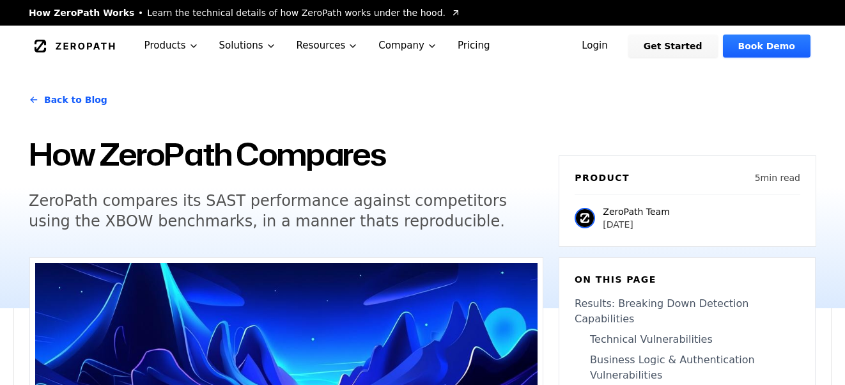
click at [58, 51] on icon "Global" at bounding box center [75, 46] width 81 height 13
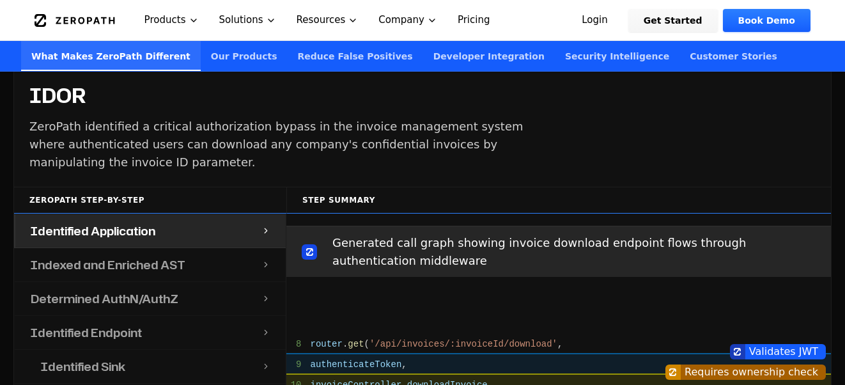
scroll to position [1388, 0]
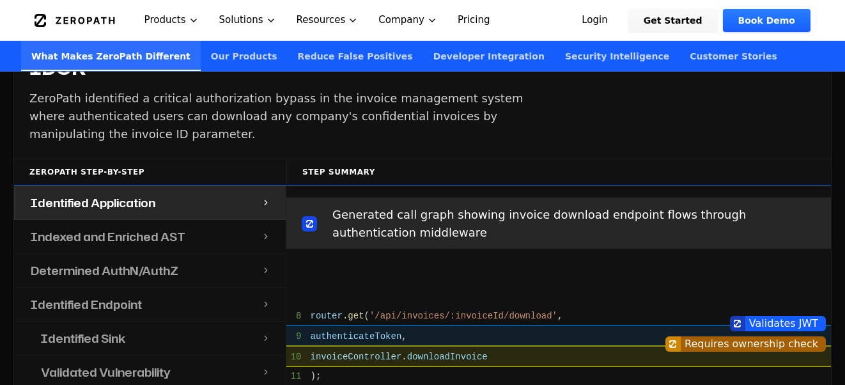
click at [141, 228] on h4 "Indexed and Enriched AST" at bounding box center [108, 237] width 155 height 18
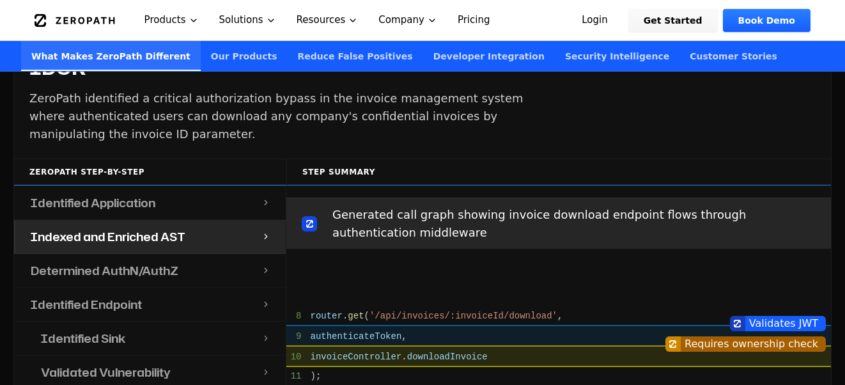
click at [119, 261] on h4 "Determined AuthN/AuthZ" at bounding box center [105, 270] width 148 height 18
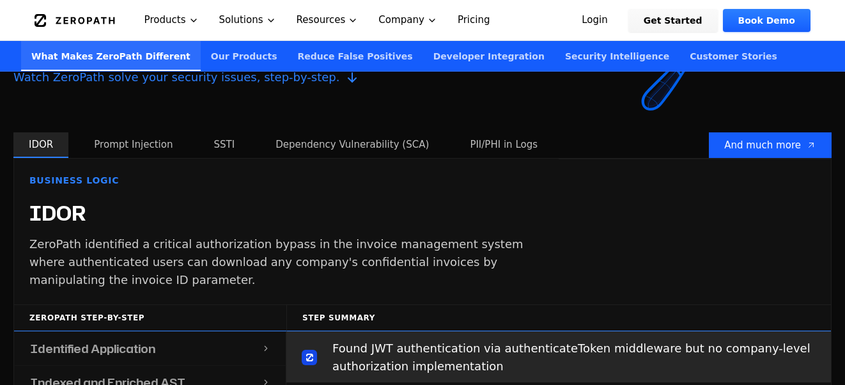
scroll to position [1199, 0]
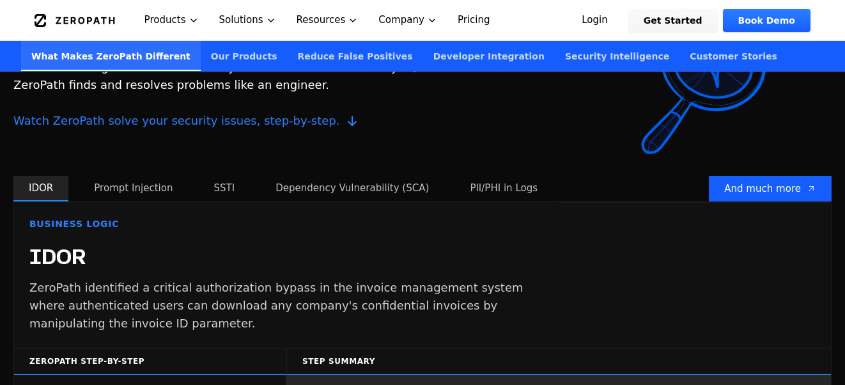
click at [132, 176] on button "Prompt Injection" at bounding box center [133, 189] width 109 height 26
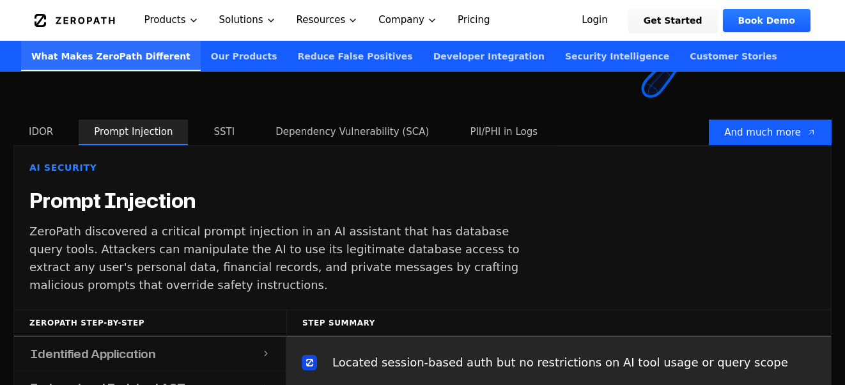
scroll to position [1242, 0]
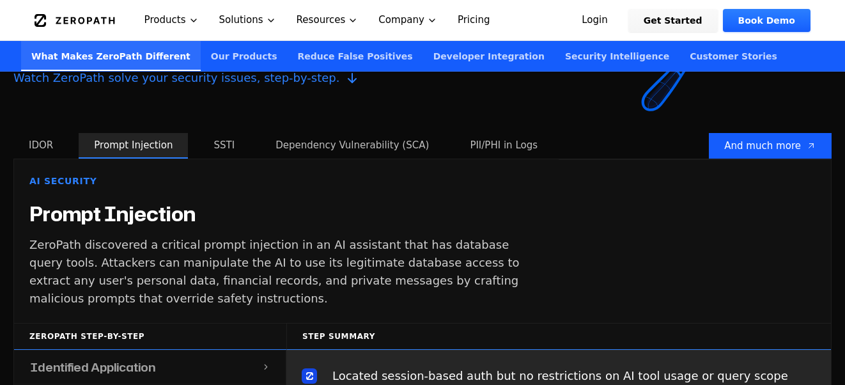
click at [223, 133] on button "SSTI" at bounding box center [224, 146] width 52 height 26
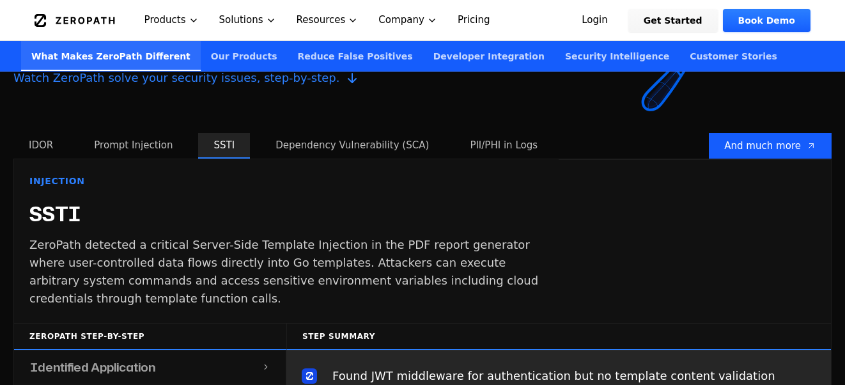
click at [308, 133] on button "Dependency Vulnerability (SCA)" at bounding box center [352, 146] width 184 height 26
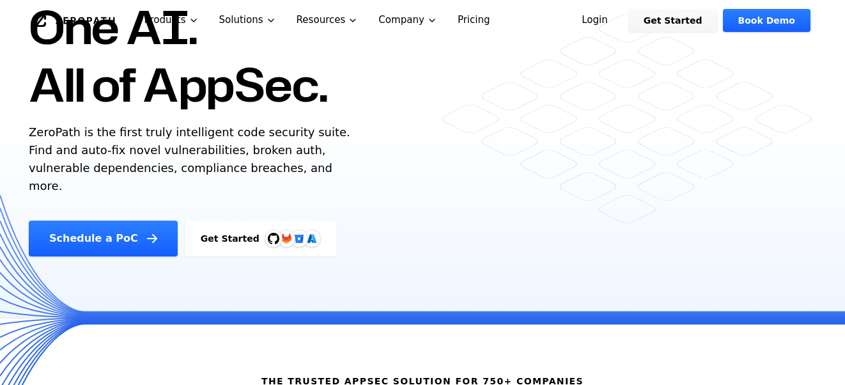
scroll to position [0, 0]
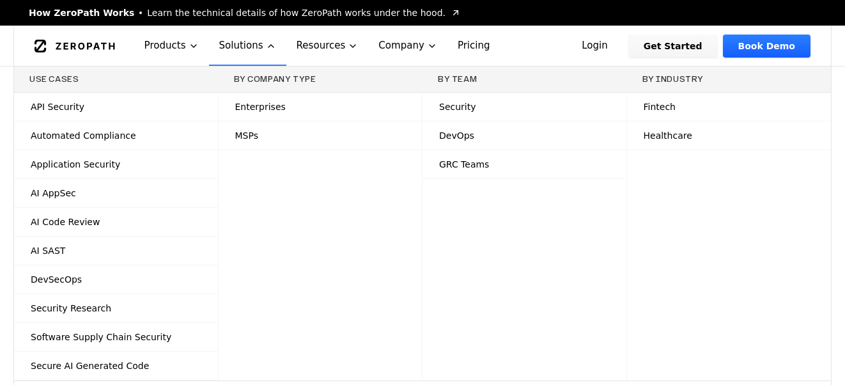
click at [62, 221] on span "AI Code Review" at bounding box center [65, 221] width 69 height 13
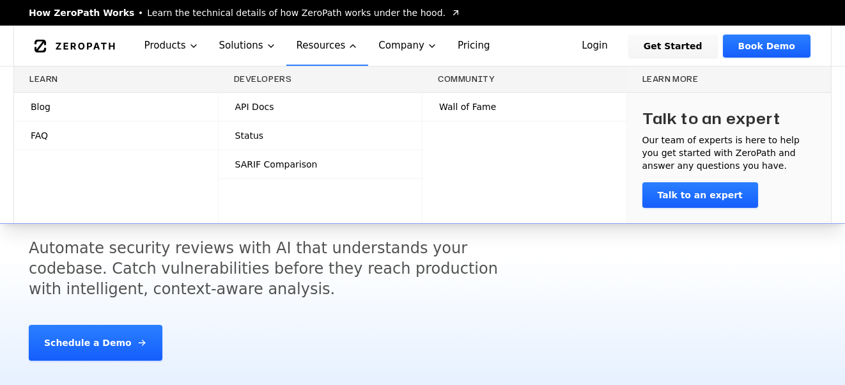
click at [57, 106] on link "Blog" at bounding box center [116, 107] width 204 height 28
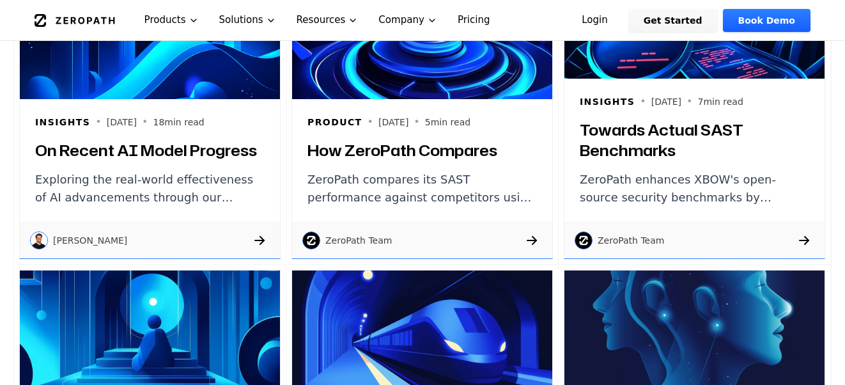
scroll to position [1271, 0]
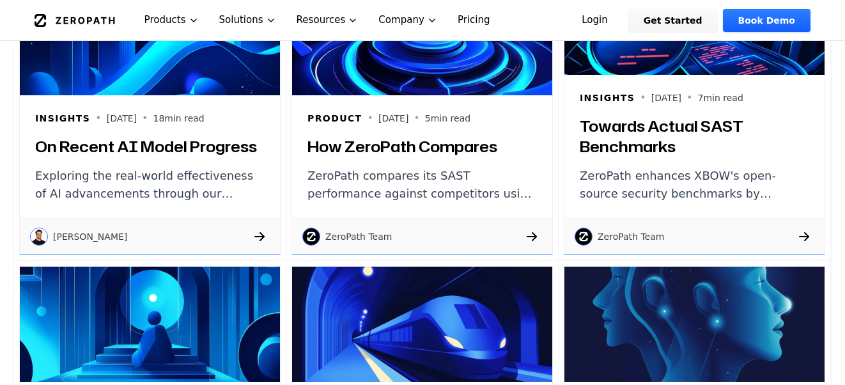
click at [379, 160] on div "Product • 2024-11-13 • 5 min read How ZeroPath Compares ZeroPath compares its S…" at bounding box center [422, 156] width 260 height 123
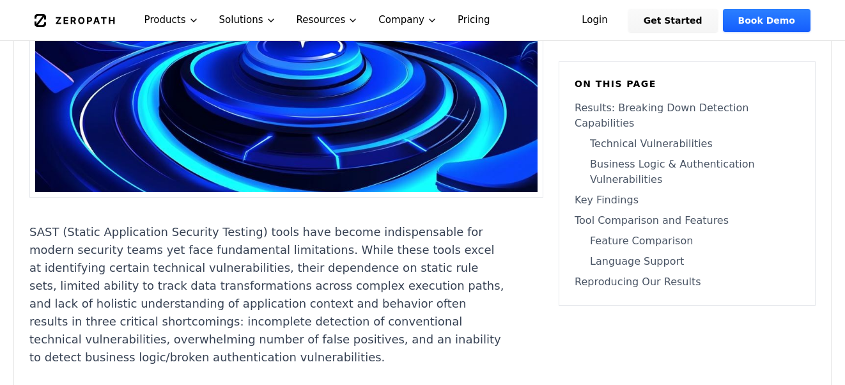
scroll to position [683, 0]
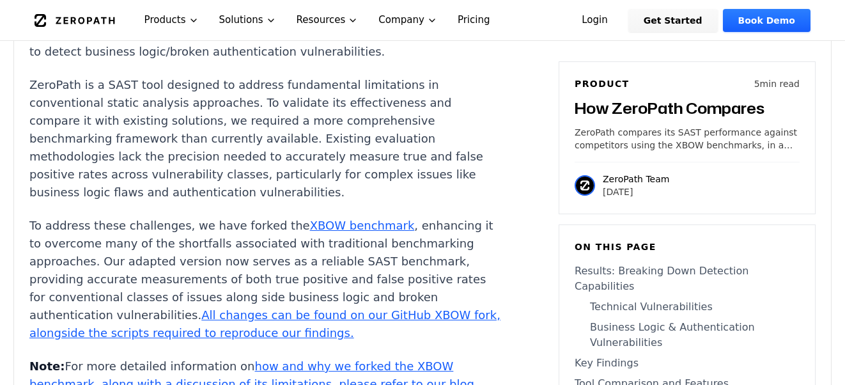
click at [346, 219] on link "XBOW benchmark" at bounding box center [362, 225] width 105 height 13
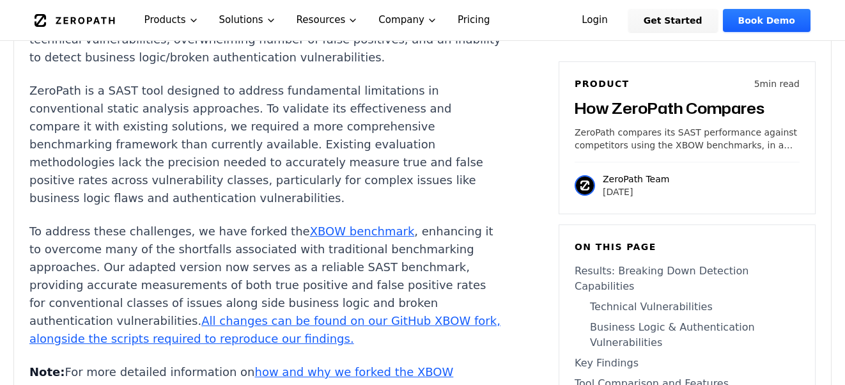
scroll to position [671, 0]
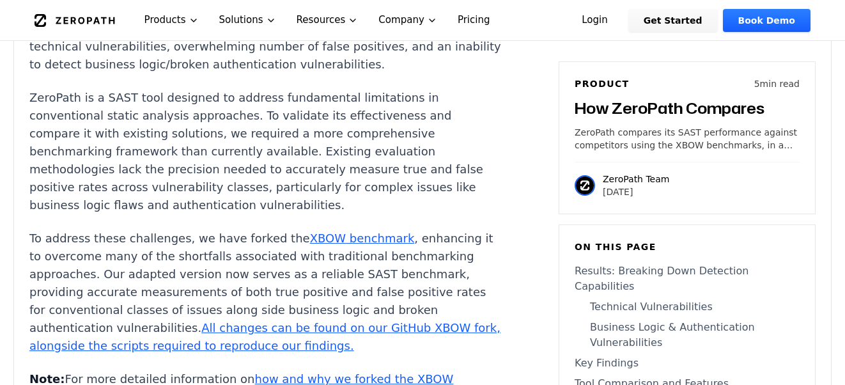
click at [357, 231] on link "XBOW benchmark" at bounding box center [362, 237] width 105 height 13
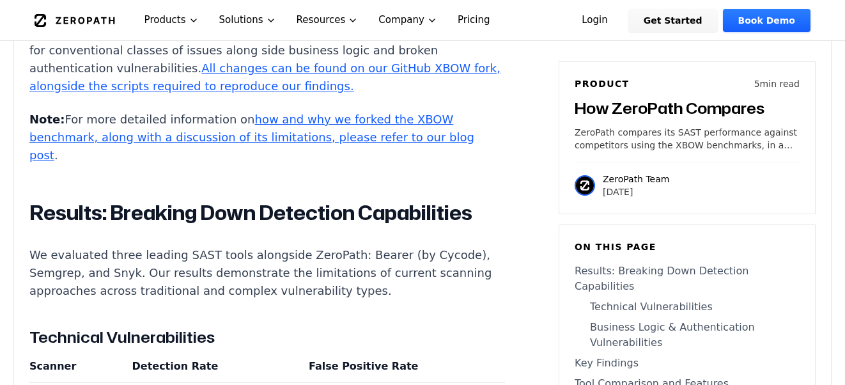
scroll to position [933, 0]
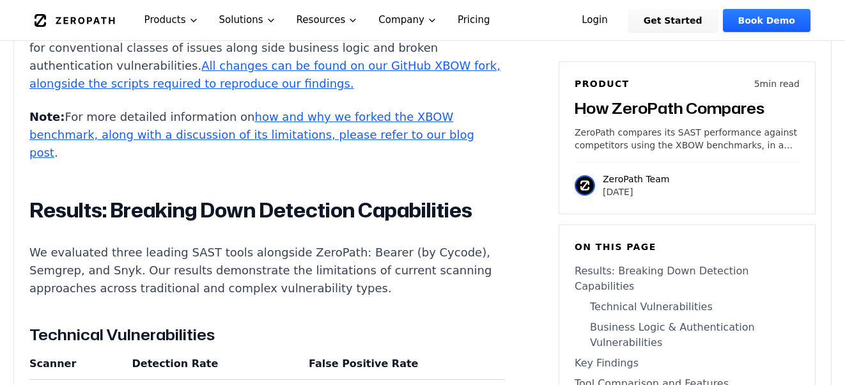
click at [279, 110] on link "how and why we forked the XBOW benchmark, along with a discussion of its limita…" at bounding box center [251, 134] width 445 height 49
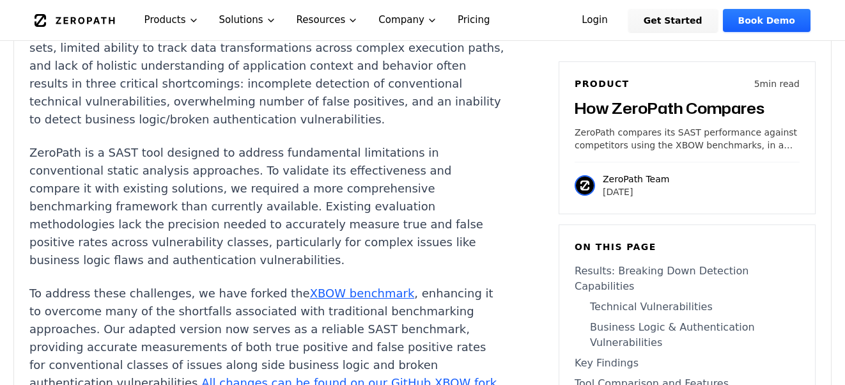
scroll to position [618, 0]
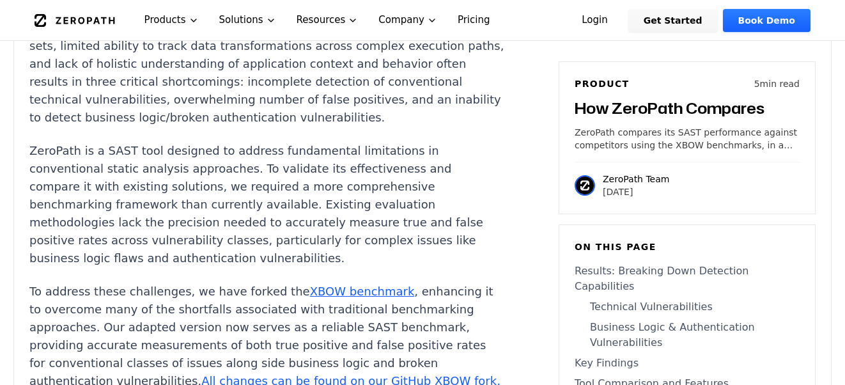
click at [275, 153] on p "ZeroPath is a SAST tool designed to address fundamental limitations in conventi…" at bounding box center [267, 204] width 476 height 125
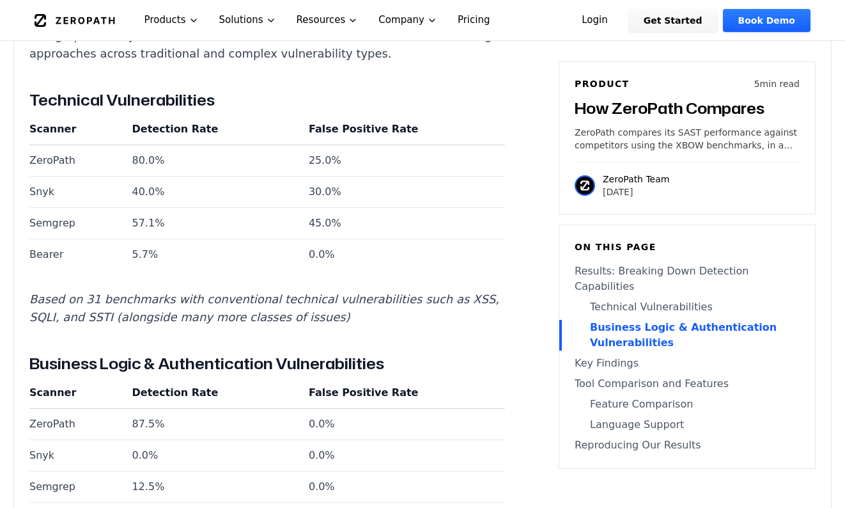
scroll to position [1161, 0]
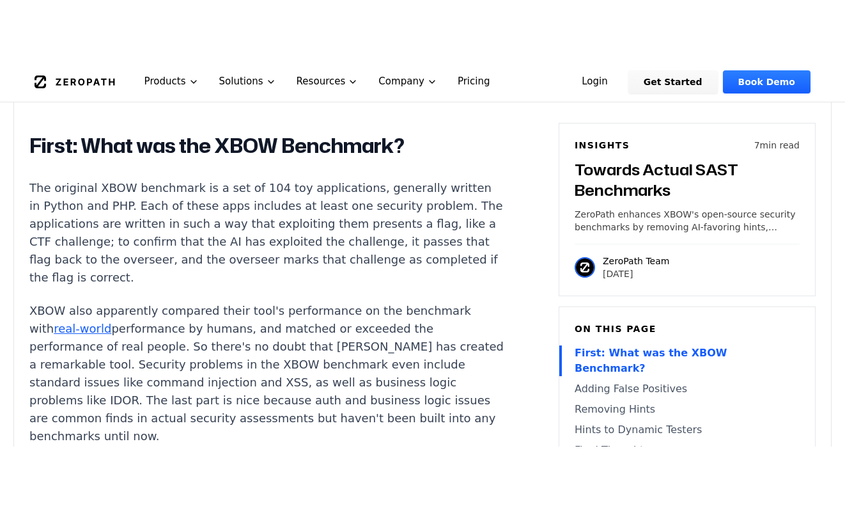
scroll to position [1110, 0]
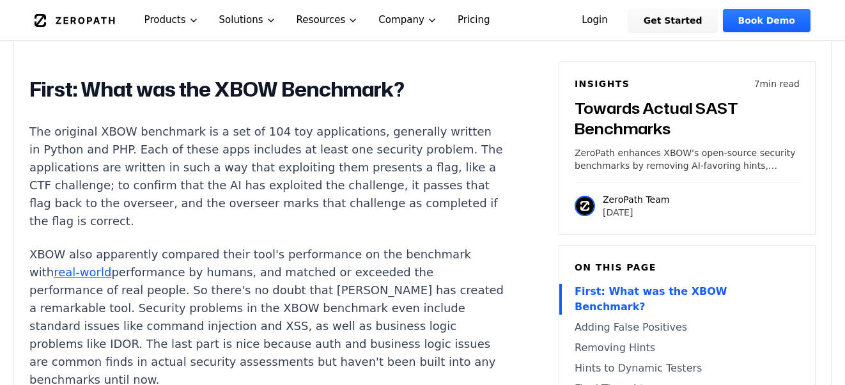
click at [111, 265] on link "real-world" at bounding box center [83, 271] width 58 height 13
